Goal: Task Accomplishment & Management: Manage account settings

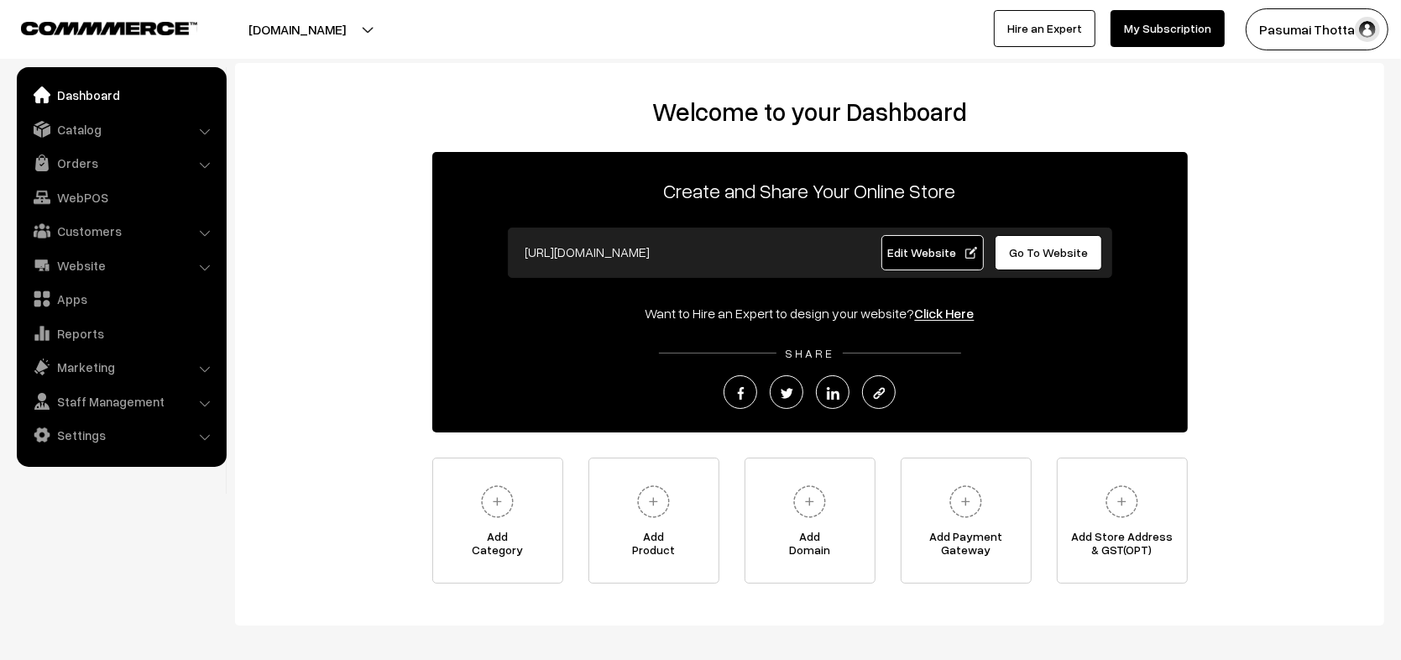
click at [1318, 29] on button "Pasumai Thotta…" at bounding box center [1316, 29] width 143 height 42
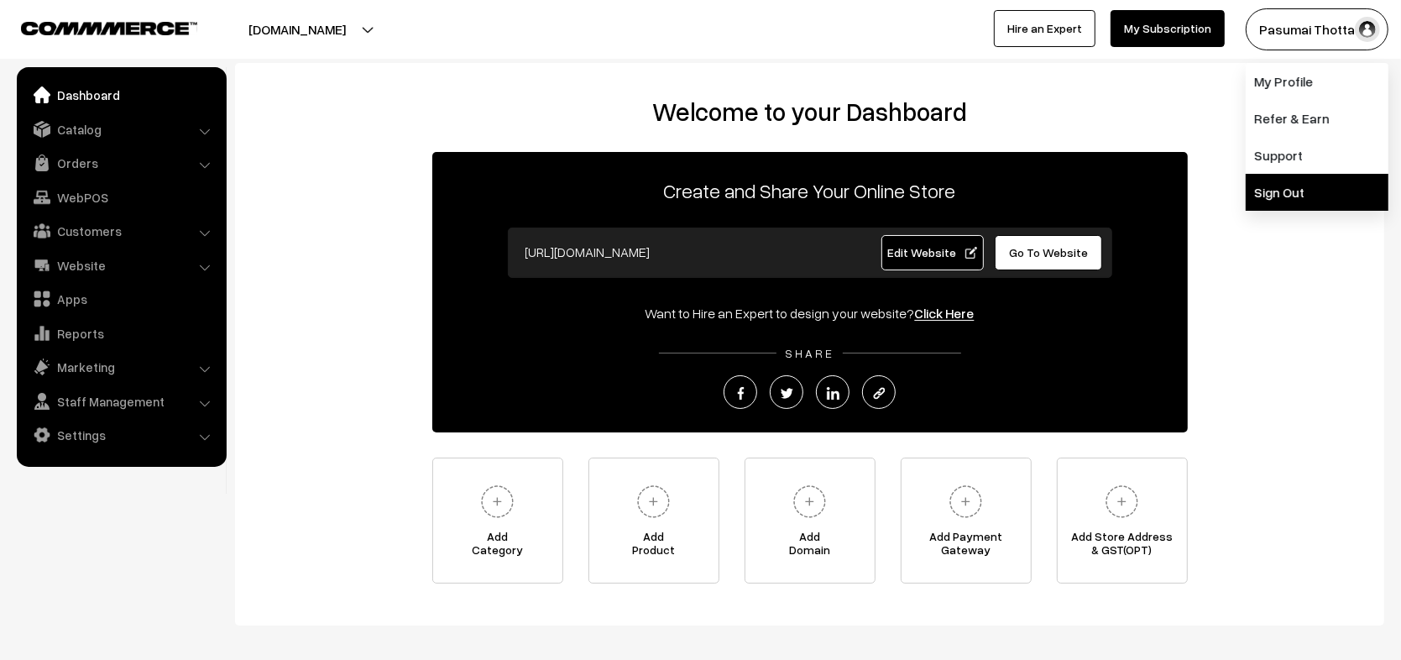
click at [1270, 183] on link "Sign Out" at bounding box center [1316, 192] width 143 height 37
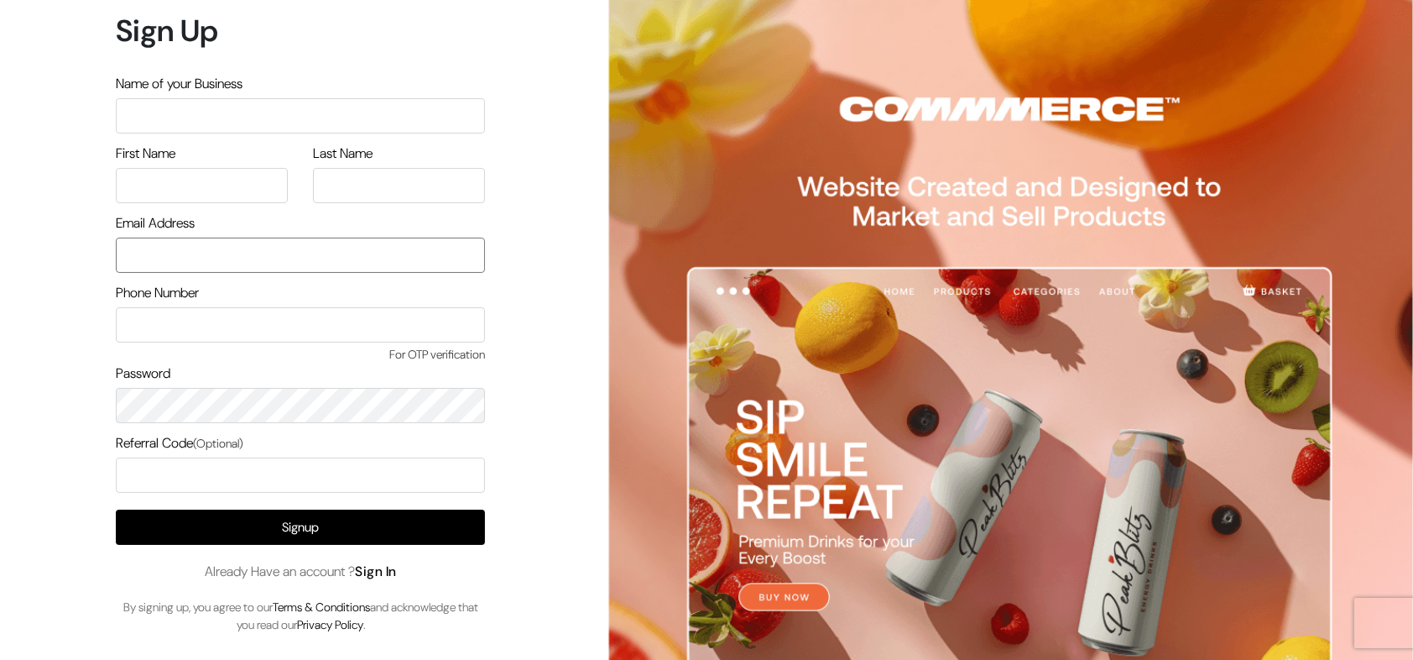
type input "nirmal@outdoinc.com"
click at [388, 574] on link "Sign In" at bounding box center [376, 571] width 42 height 18
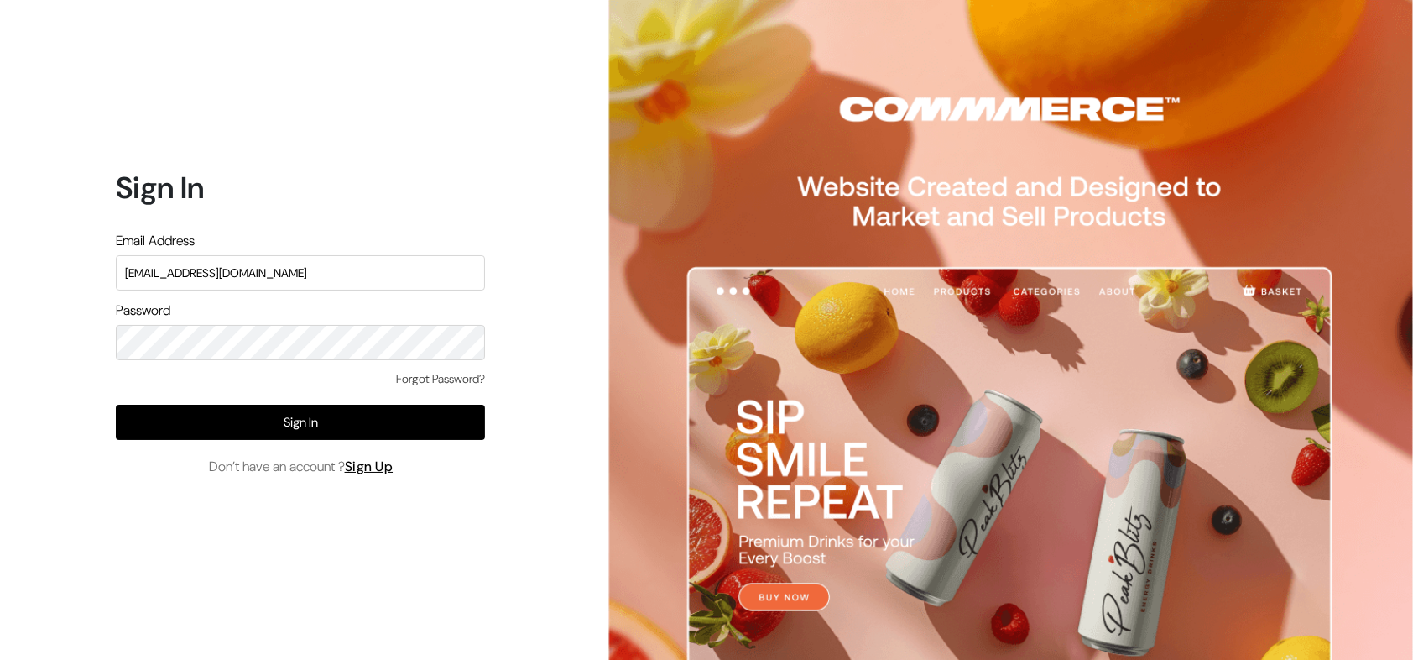
click at [297, 265] on input "nirmal@outdoinc.com" at bounding box center [300, 272] width 369 height 35
click at [394, 274] on input "arasan@outdoinc.com" at bounding box center [300, 272] width 369 height 35
type input "demo@outdocart.in"
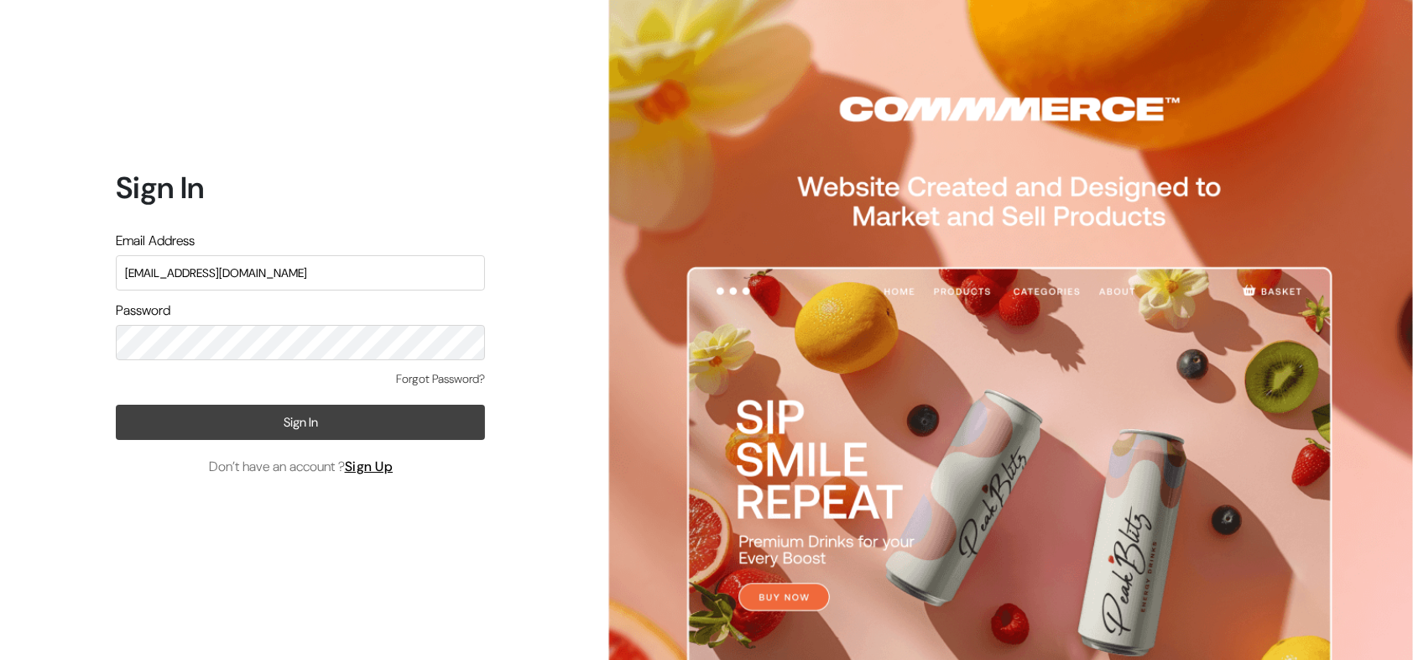
click at [376, 422] on button "Sign In" at bounding box center [300, 421] width 369 height 35
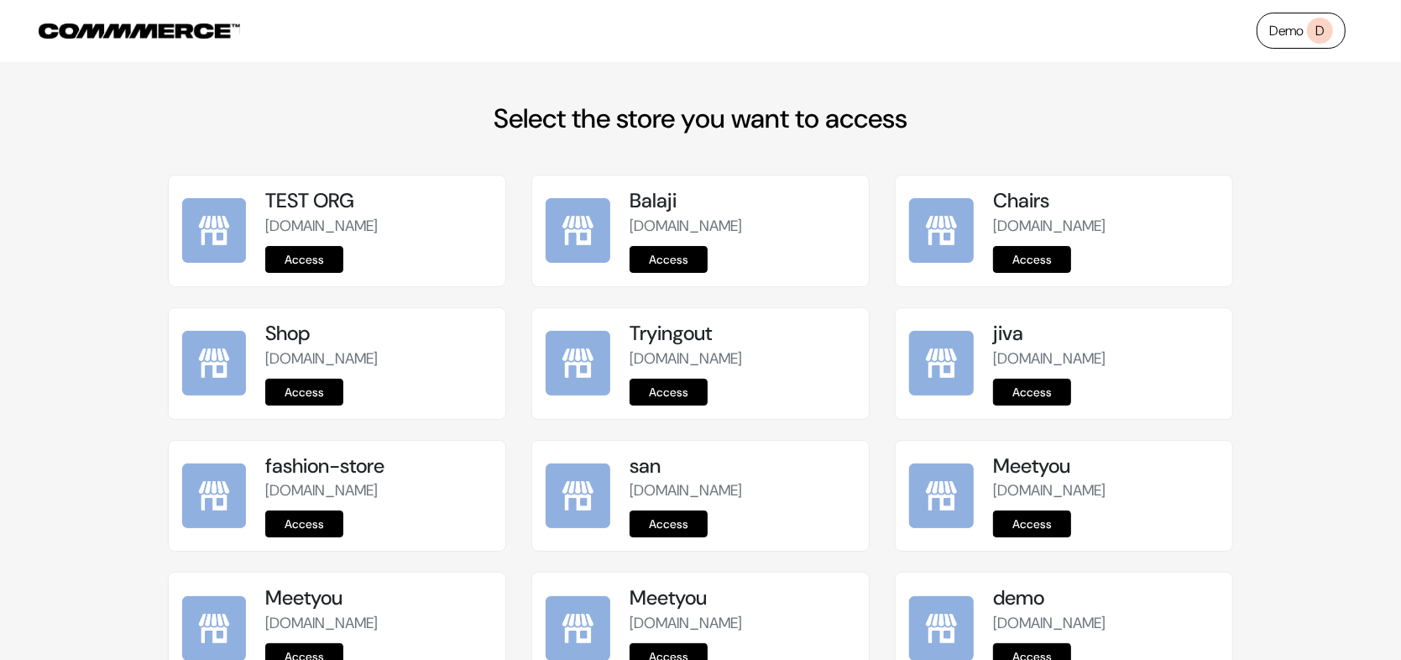
scroll to position [2084, 0]
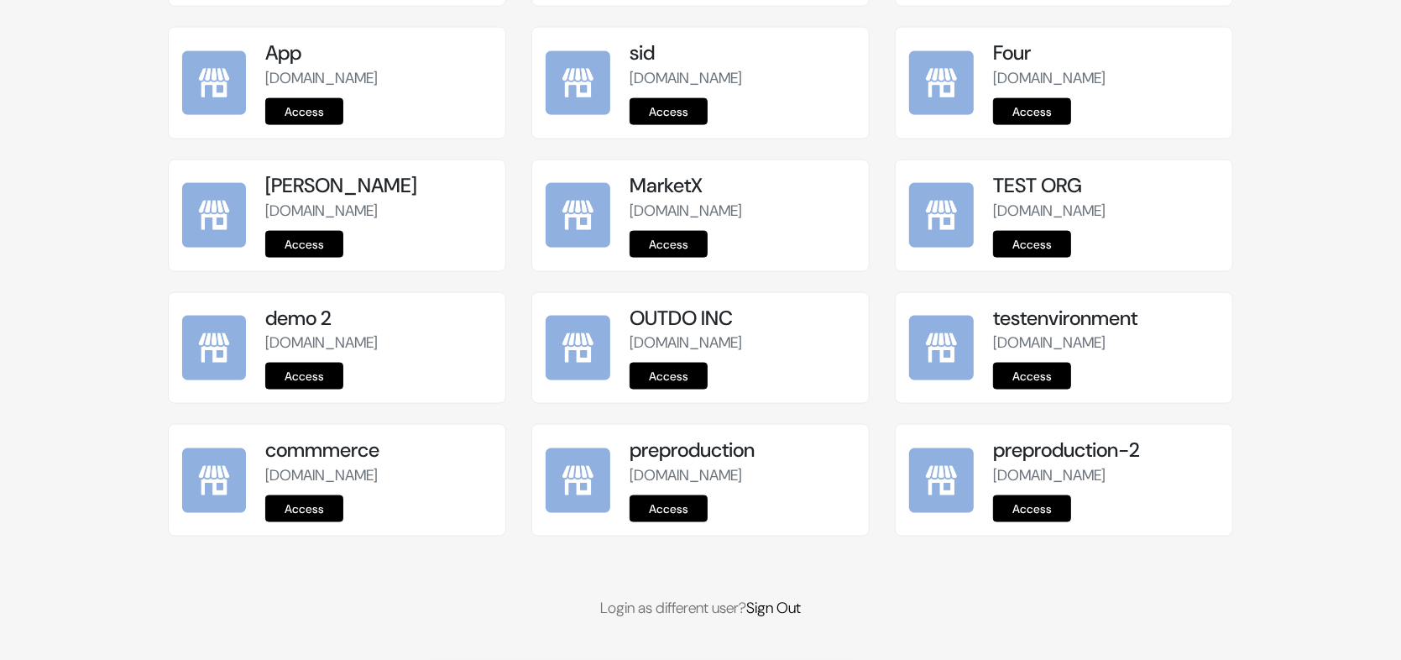
click at [680, 509] on link "Access" at bounding box center [668, 508] width 78 height 27
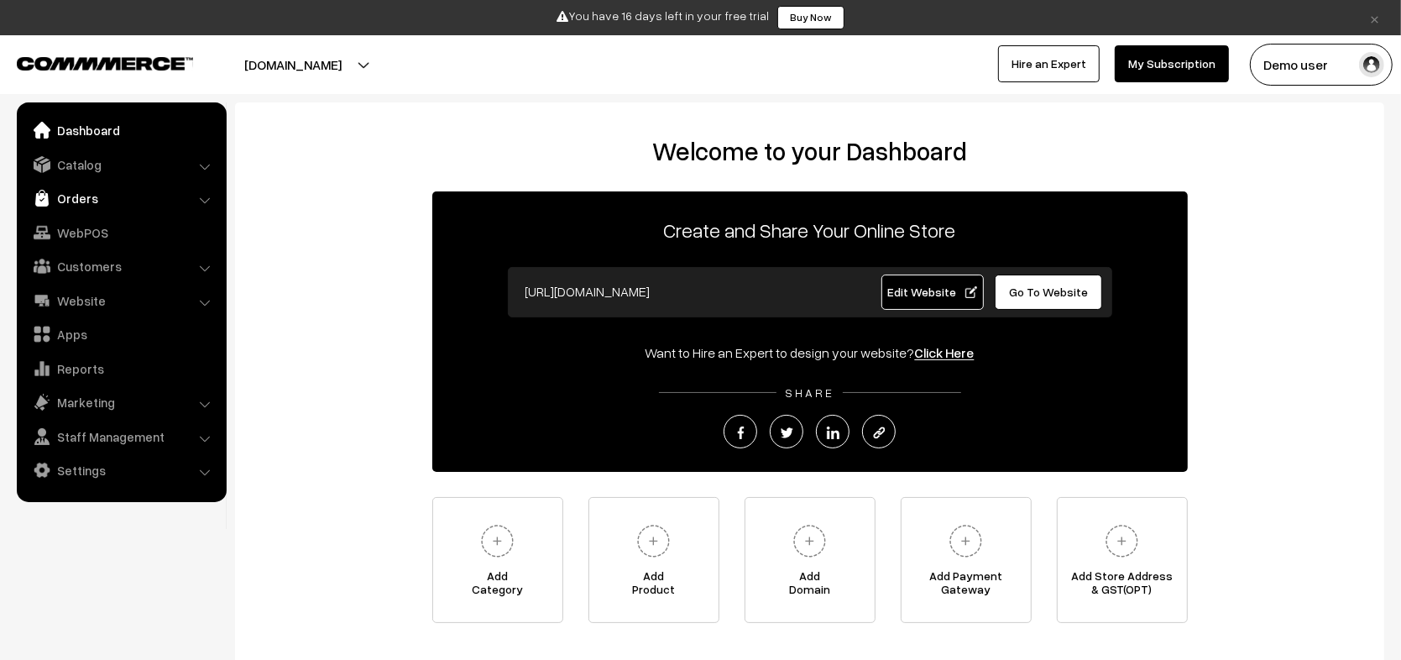
click at [84, 187] on link "Orders" at bounding box center [121, 198] width 200 height 30
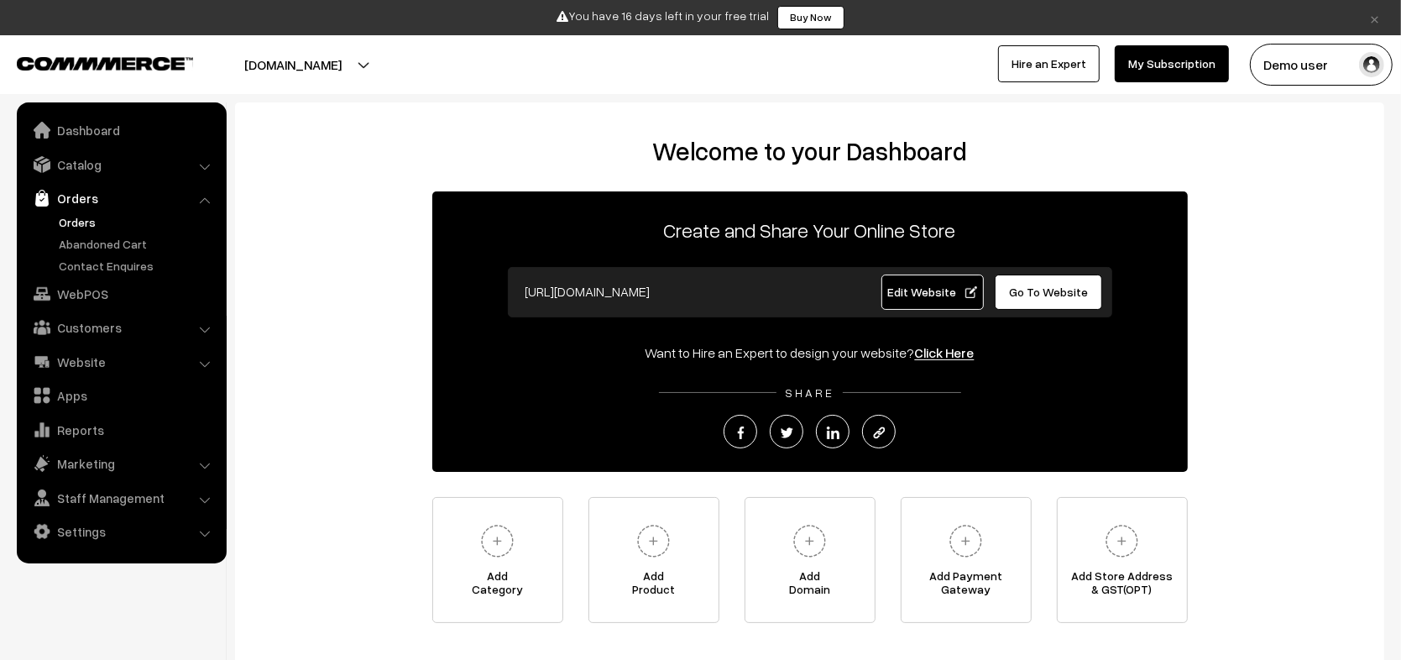
click at [79, 217] on link "Orders" at bounding box center [138, 222] width 166 height 18
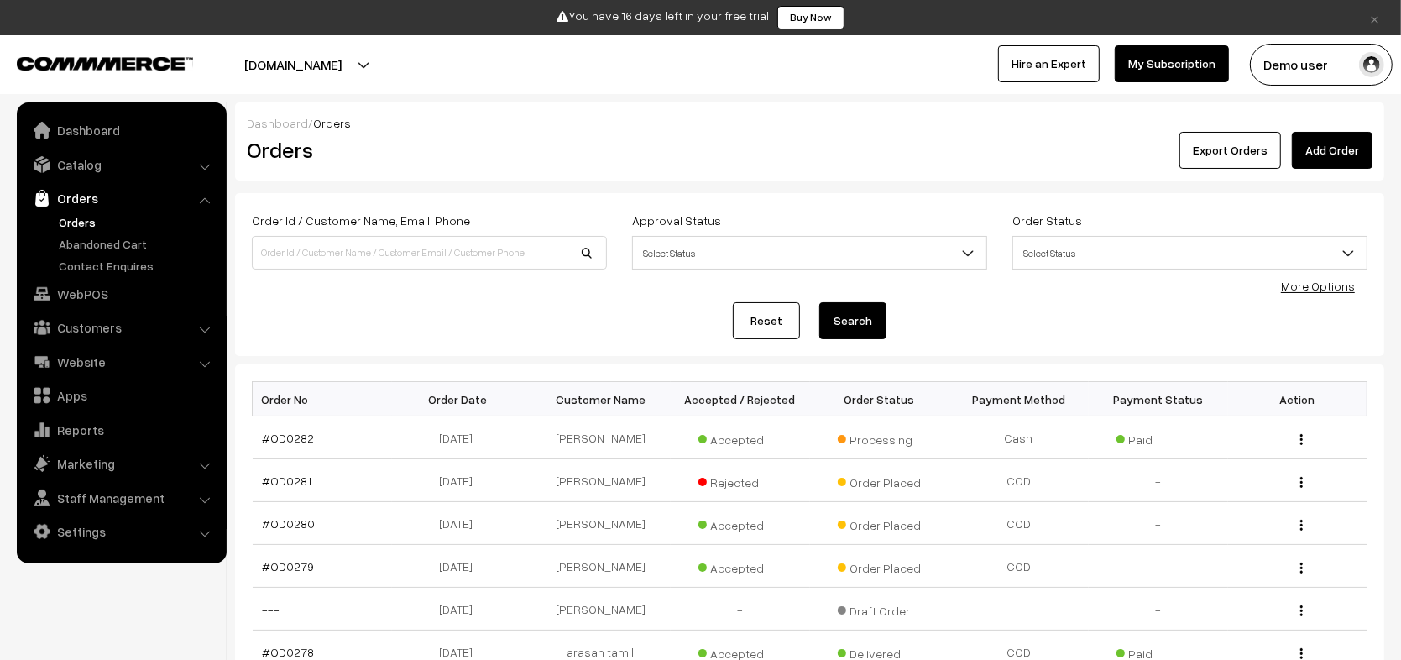
click at [325, 70] on button "[DOMAIN_NAME]" at bounding box center [292, 65] width 215 height 42
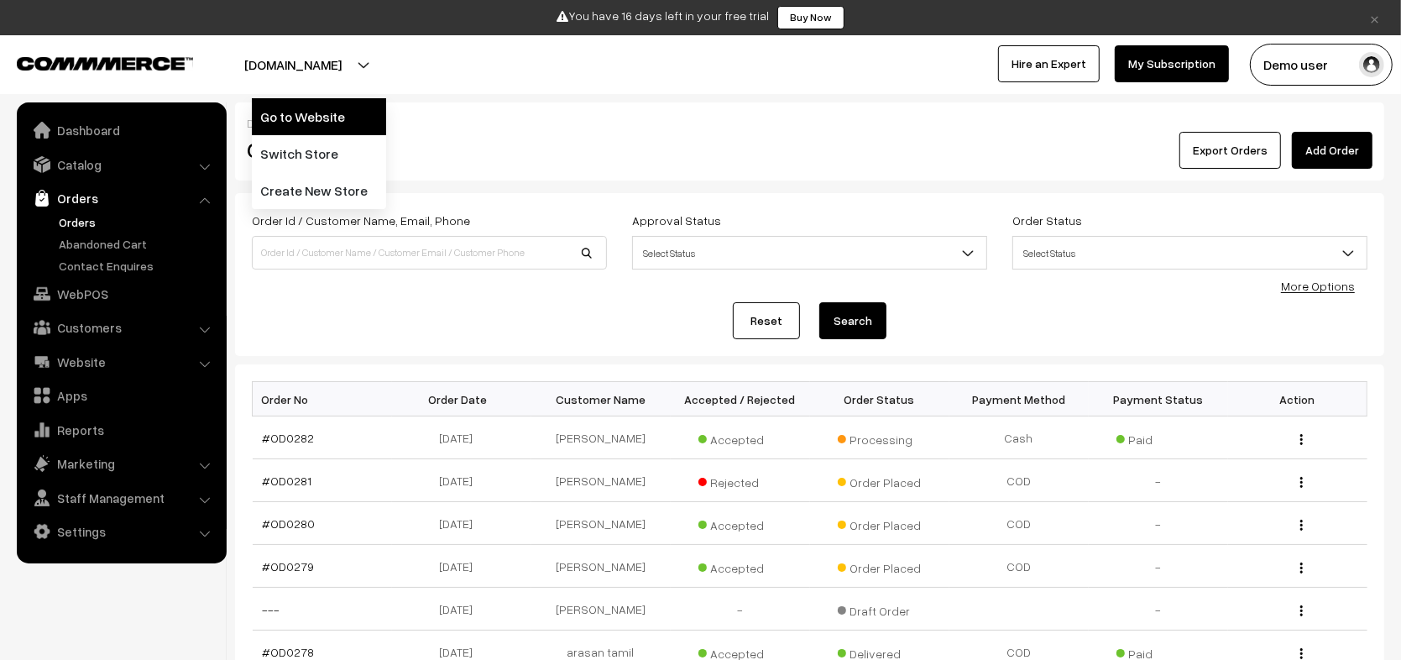
click at [312, 129] on link "Go to Website" at bounding box center [319, 116] width 134 height 37
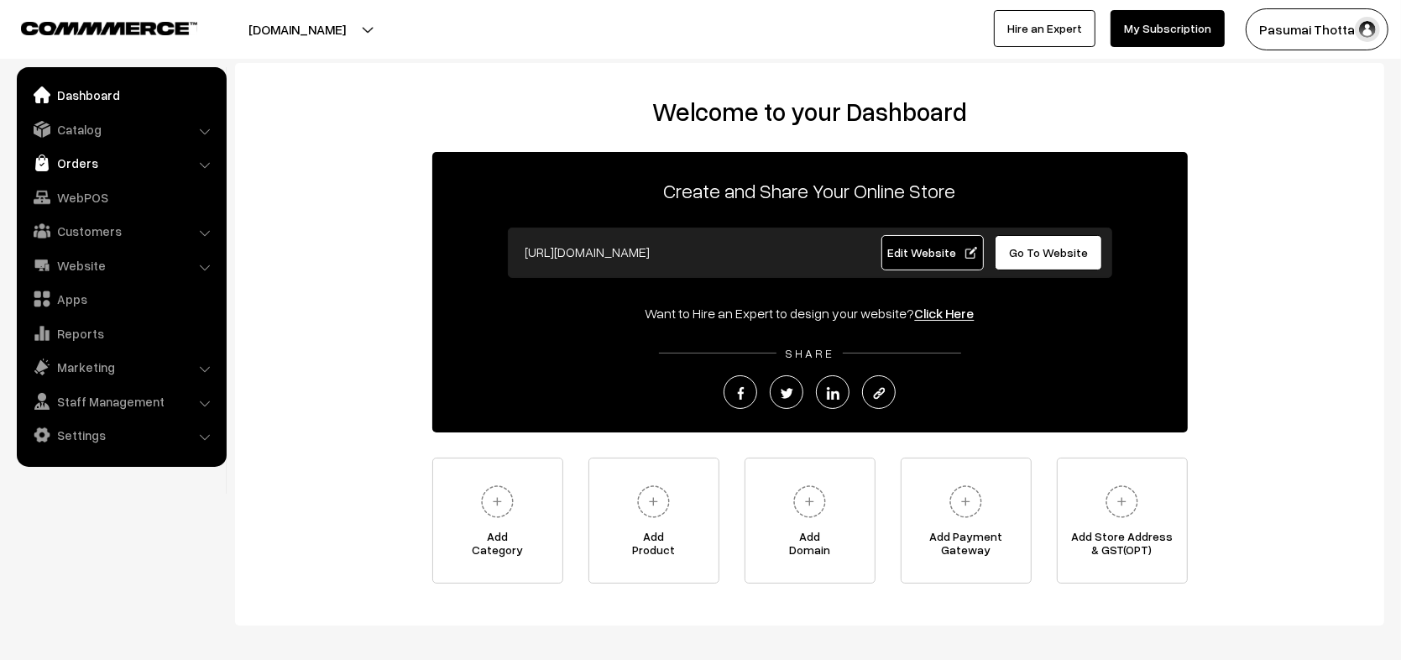
click at [112, 166] on link "Orders" at bounding box center [121, 163] width 200 height 30
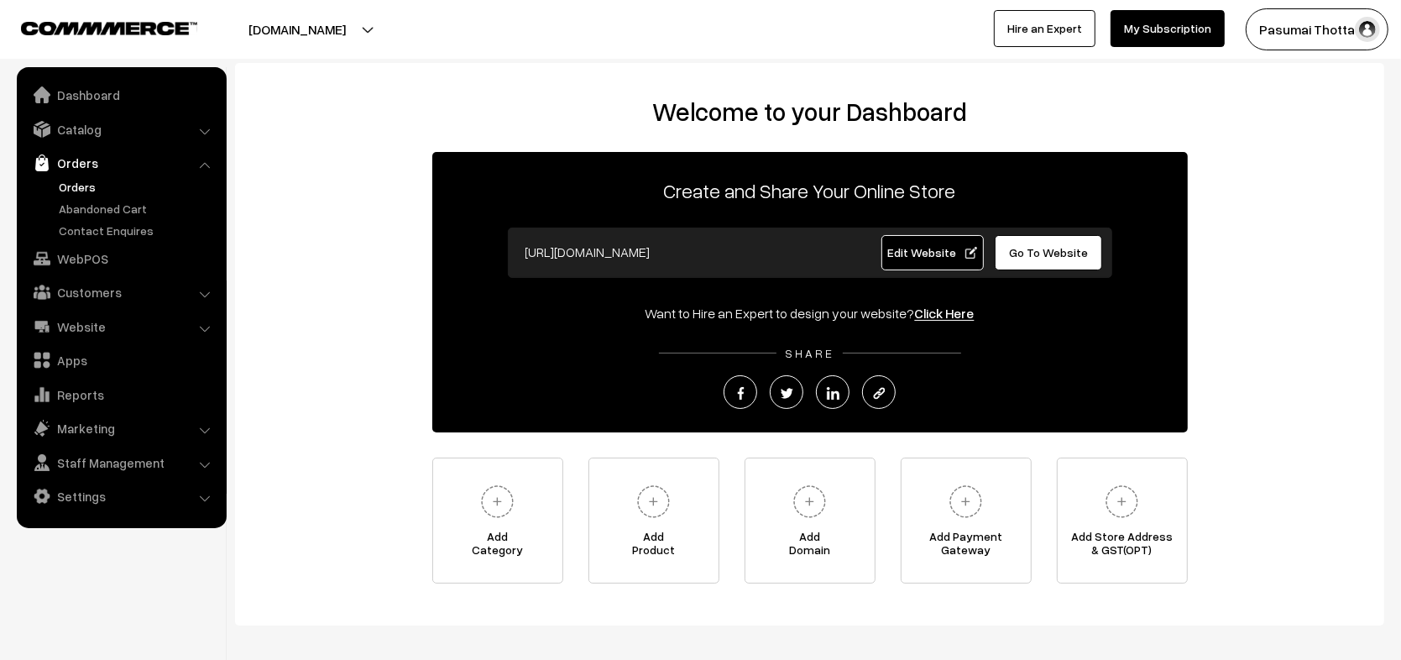
click at [89, 195] on link "Orders" at bounding box center [138, 187] width 166 height 18
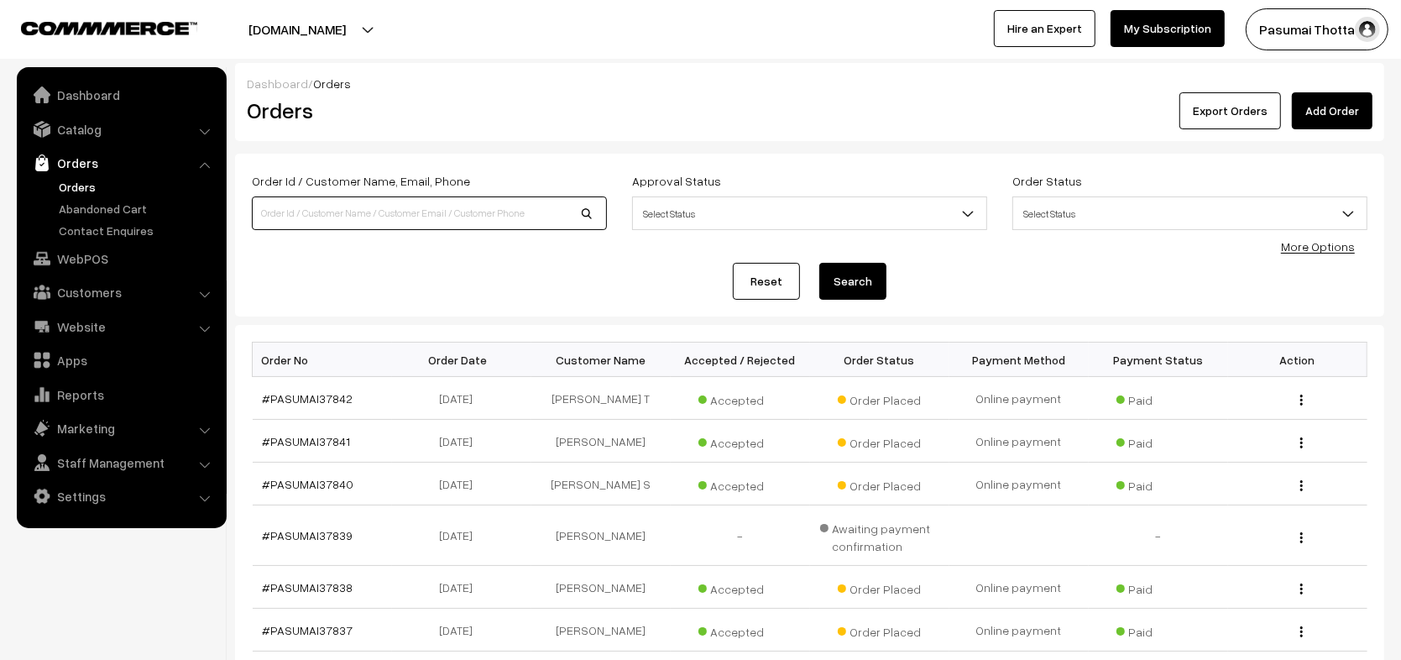
click at [455, 201] on input at bounding box center [429, 213] width 355 height 34
paste input "PASUMAI36780"
type input "PASUMAI36780"
click at [819, 263] on button "Search" at bounding box center [852, 281] width 67 height 37
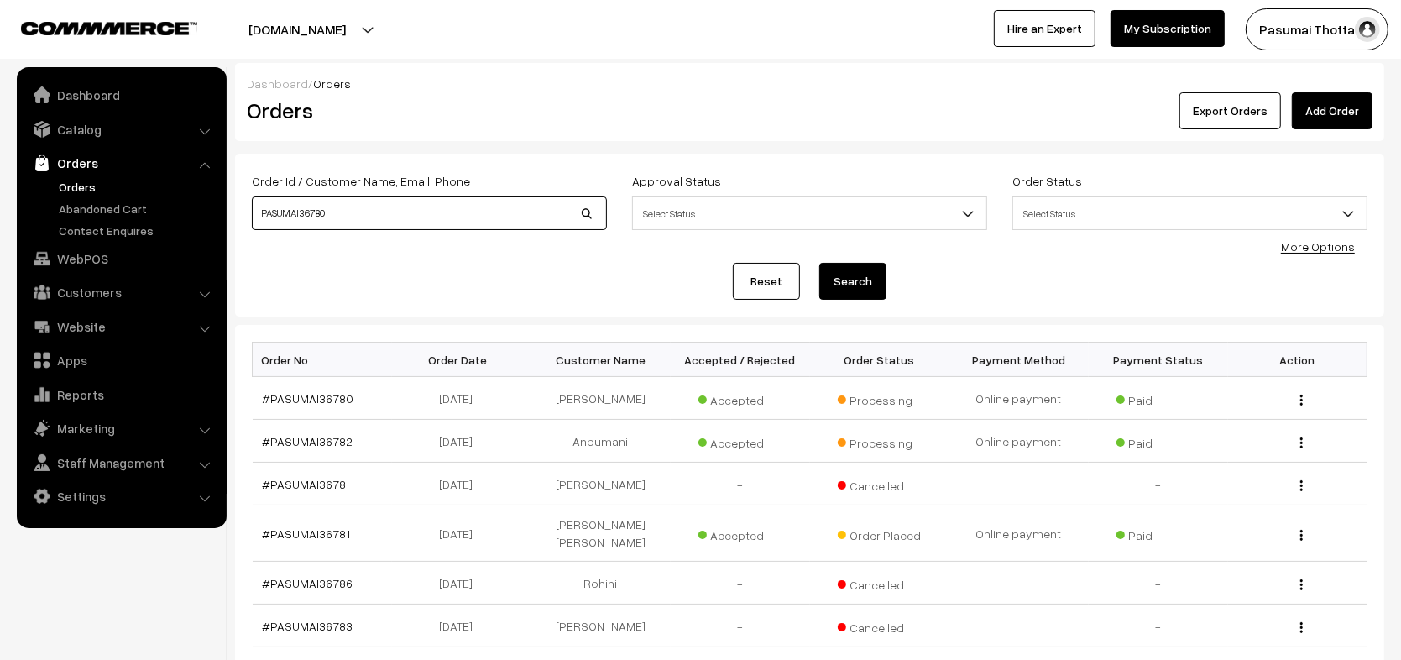
click at [458, 211] on input "PASUMAI36780" at bounding box center [429, 213] width 355 height 34
type input "PASUMAI36779"
click at [867, 288] on button "Search" at bounding box center [852, 281] width 67 height 37
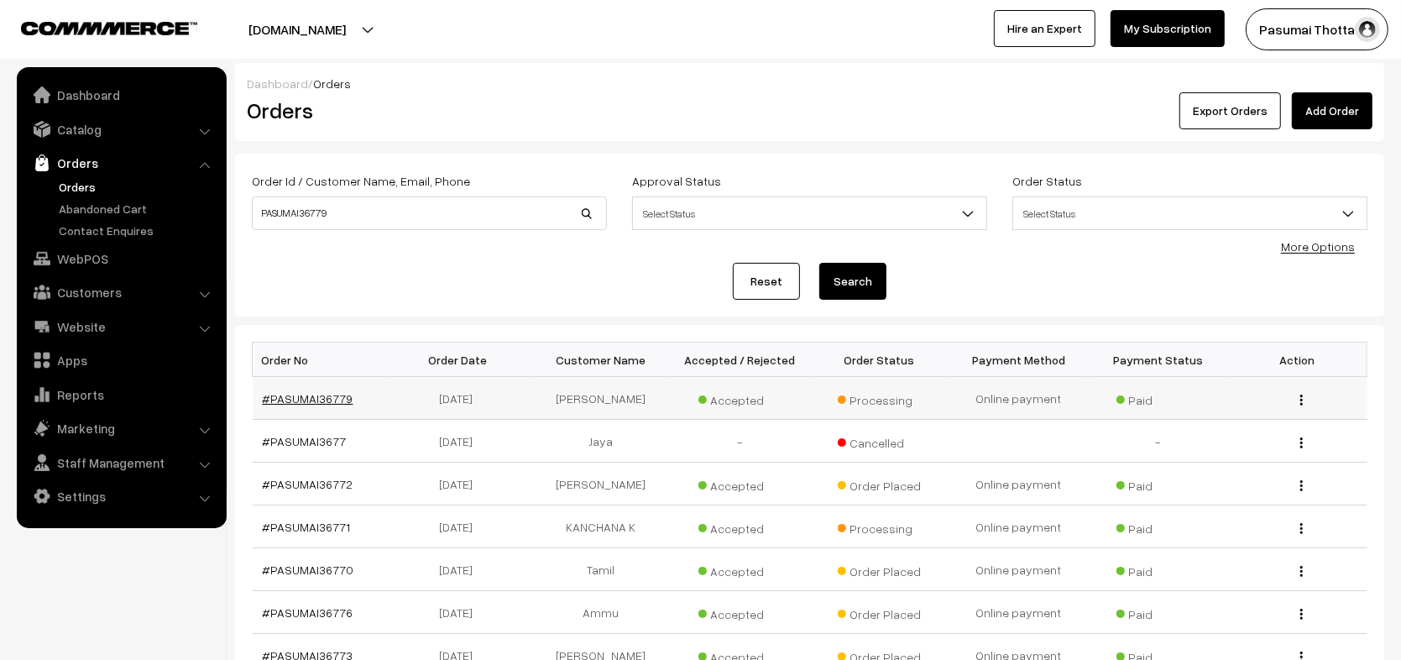
click at [300, 394] on link "#PASUMAI36779" at bounding box center [308, 398] width 91 height 14
click at [430, 206] on input "PASUMAI36779" at bounding box center [429, 213] width 355 height 34
type input "PASUMAI36780"
click at [819, 263] on button "Search" at bounding box center [852, 281] width 67 height 37
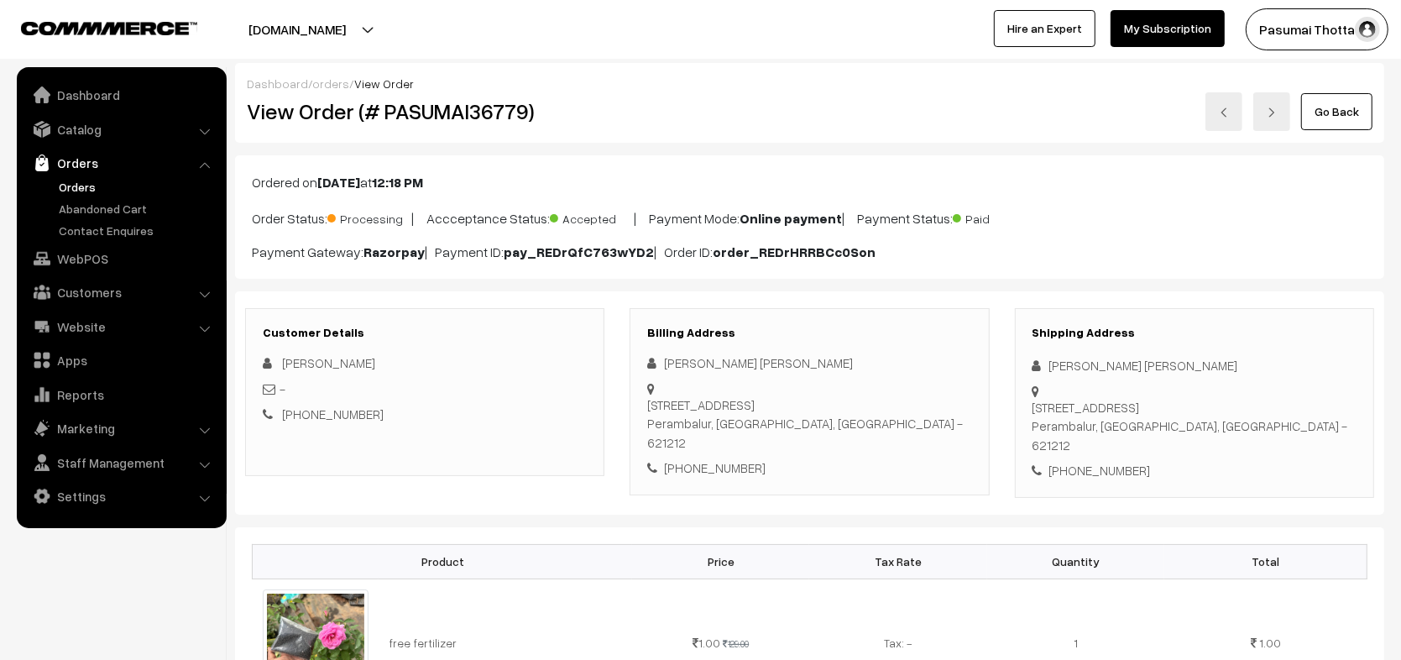
click at [502, 116] on h2 "View Order (# PASUMAI36779)" at bounding box center [426, 111] width 358 height 26
copy h2 "PASUMAI36779"
click at [132, 214] on link "Abandoned Cart" at bounding box center [138, 209] width 166 height 18
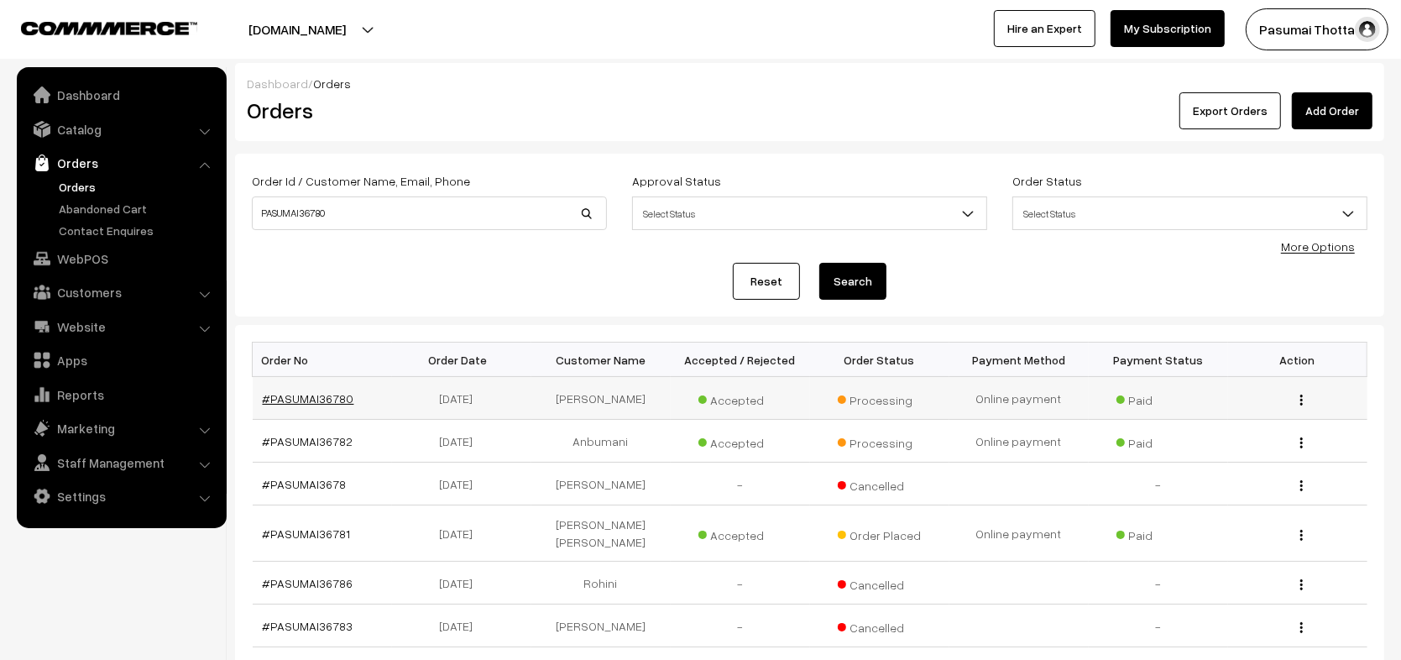
click at [300, 394] on link "#PASUMAI36780" at bounding box center [308, 398] width 91 height 14
click at [389, 211] on input "PASUMAI36780" at bounding box center [429, 213] width 355 height 34
type input "PASUMAI36778"
click at [862, 289] on button "Search" at bounding box center [852, 281] width 67 height 37
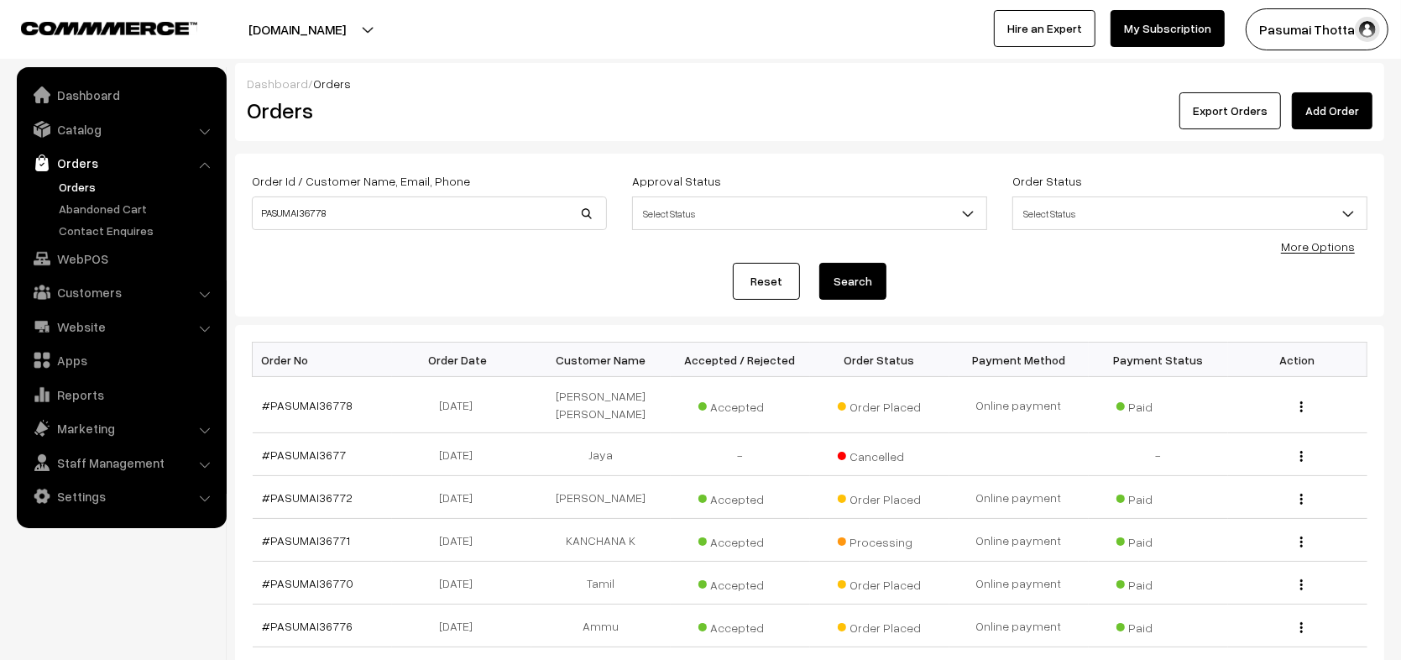
click at [296, 398] on link "#PASUMAI36778" at bounding box center [308, 405] width 91 height 14
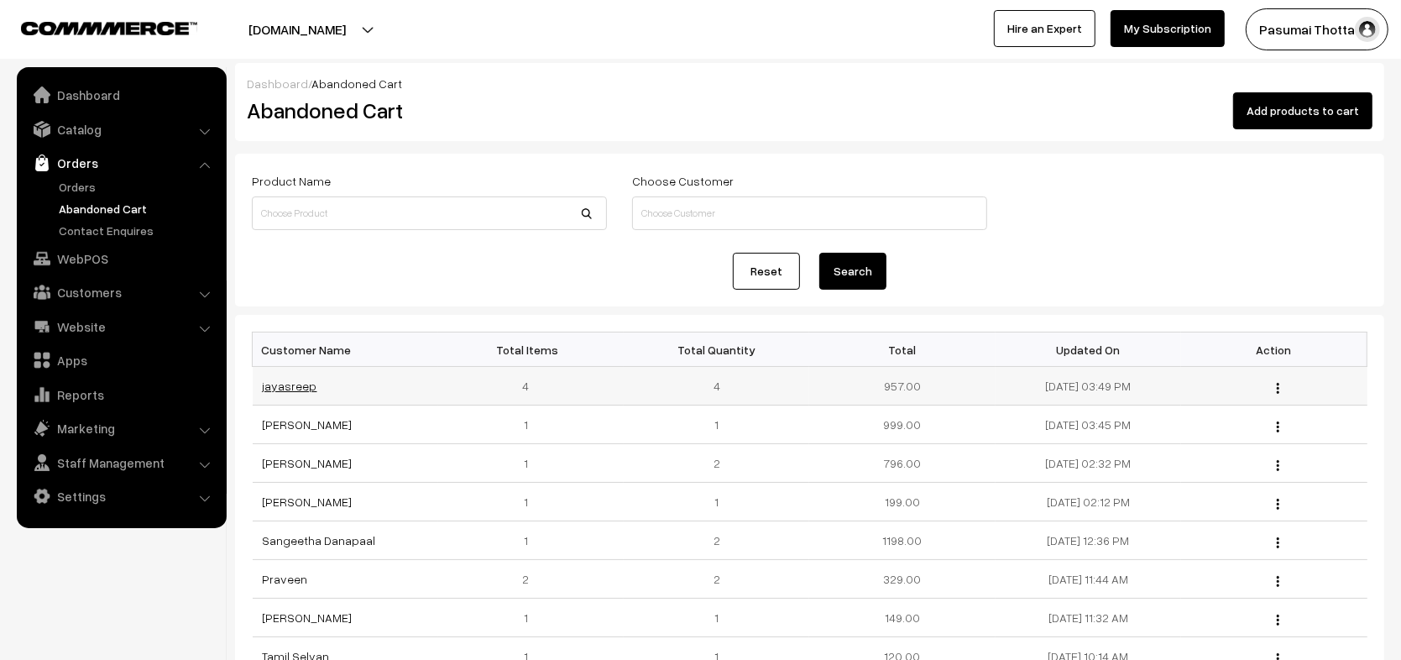
click at [297, 378] on link "jayasreep" at bounding box center [290, 385] width 55 height 14
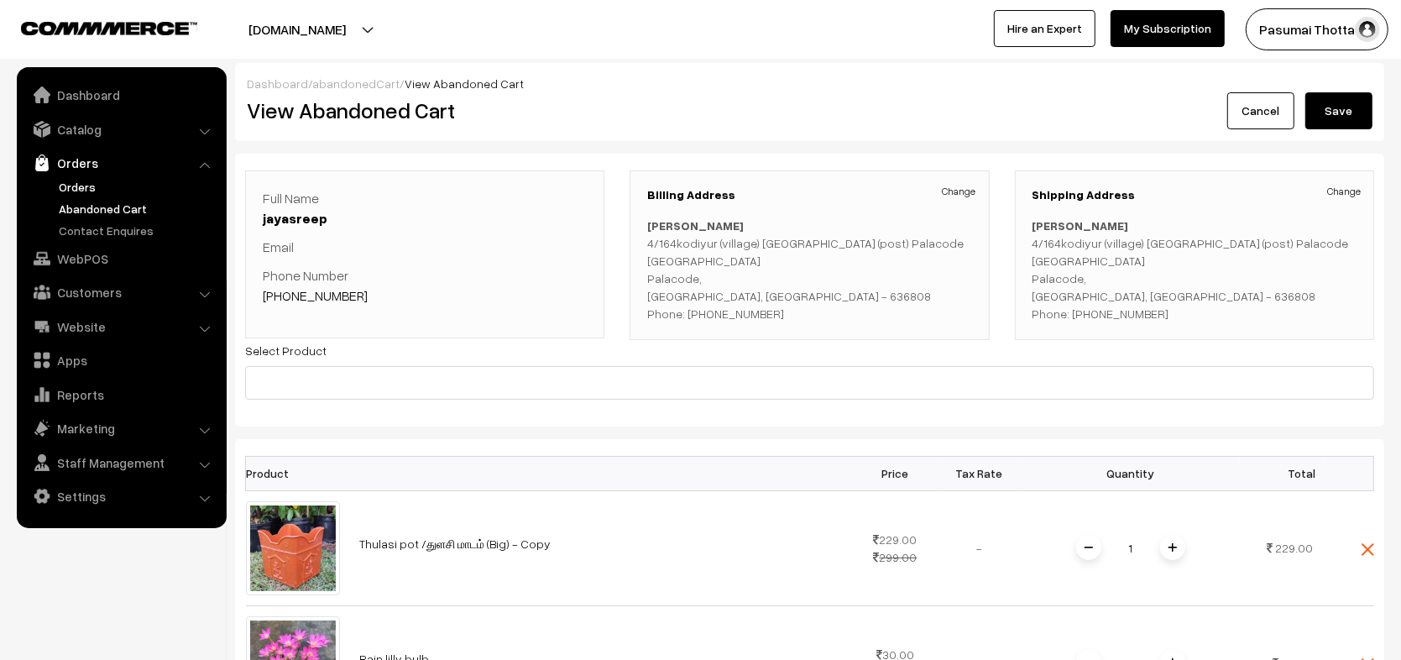
click at [77, 185] on link "Orders" at bounding box center [138, 187] width 166 height 18
